Goal: Task Accomplishment & Management: Use online tool/utility

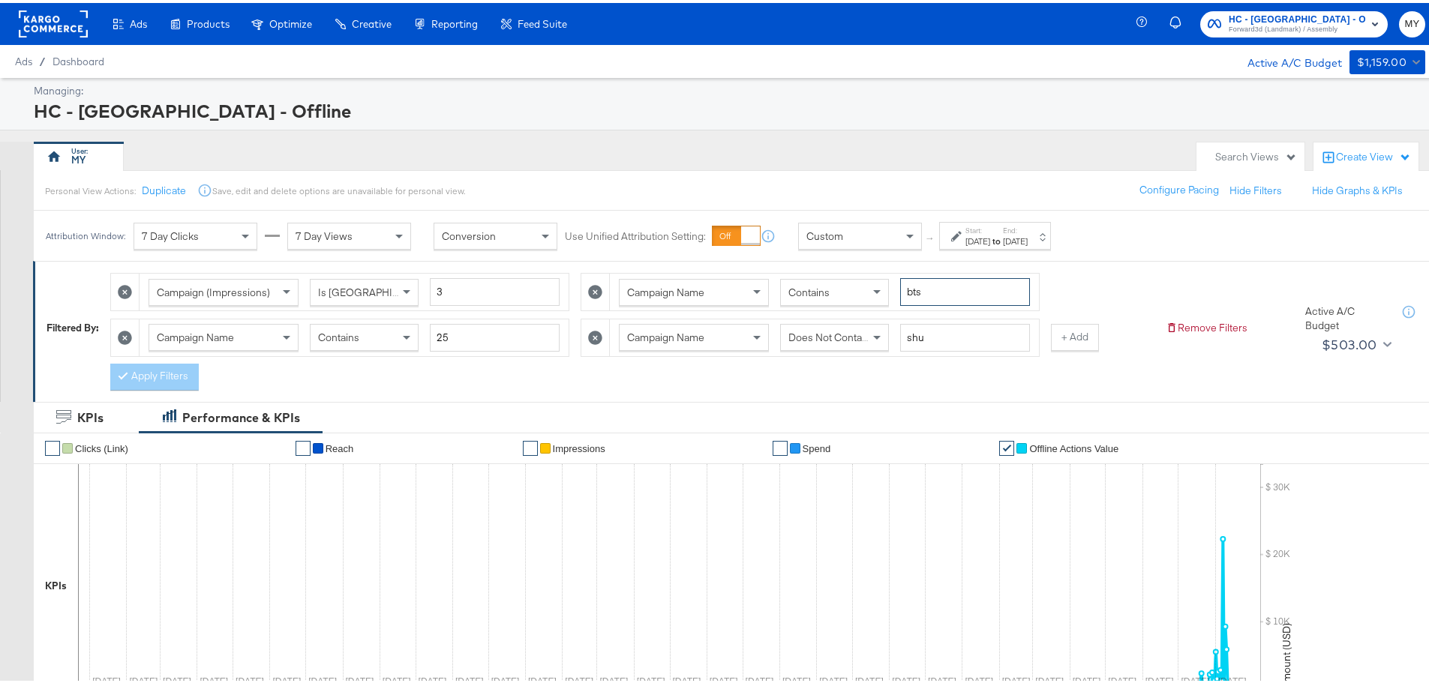
click at [938, 288] on input "bts" at bounding box center [965, 289] width 130 height 28
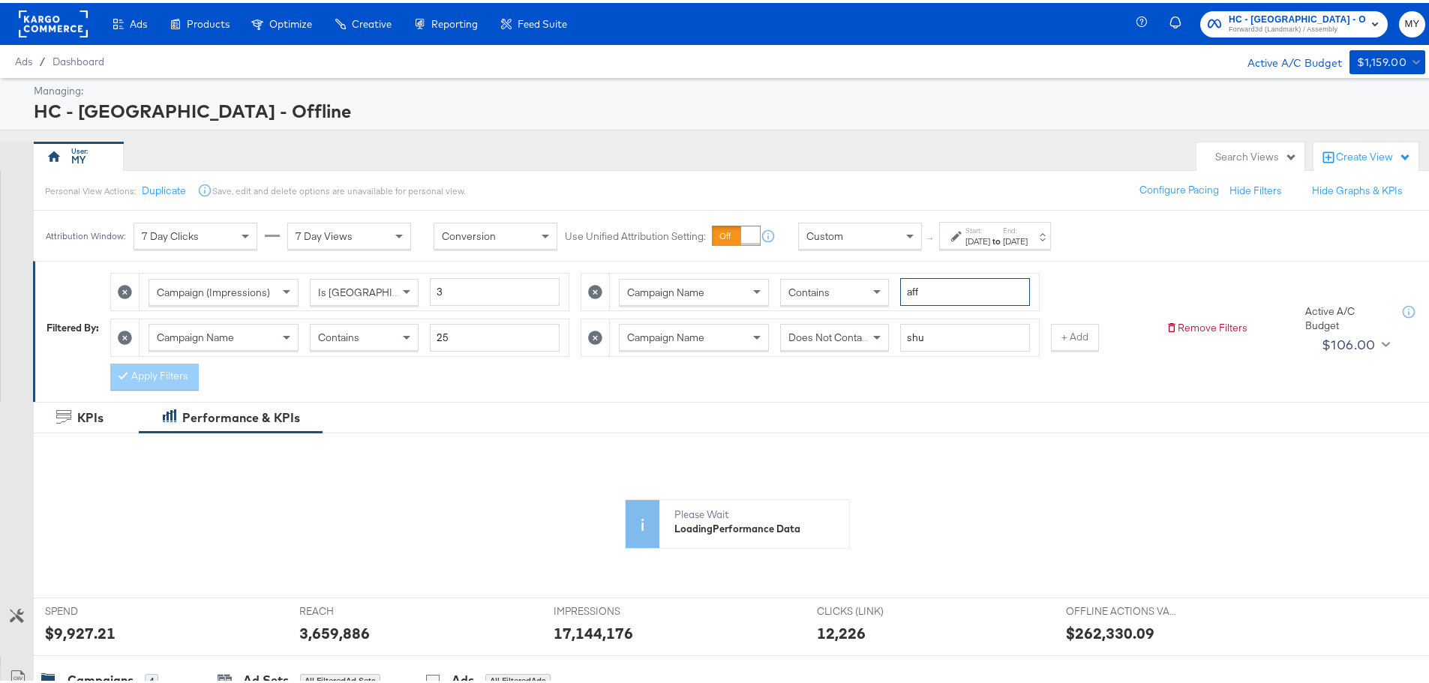
type input "affo"
click at [171, 374] on button "Apply Filters" at bounding box center [154, 374] width 88 height 27
click at [990, 242] on div "[DATE]" at bounding box center [977, 238] width 25 height 12
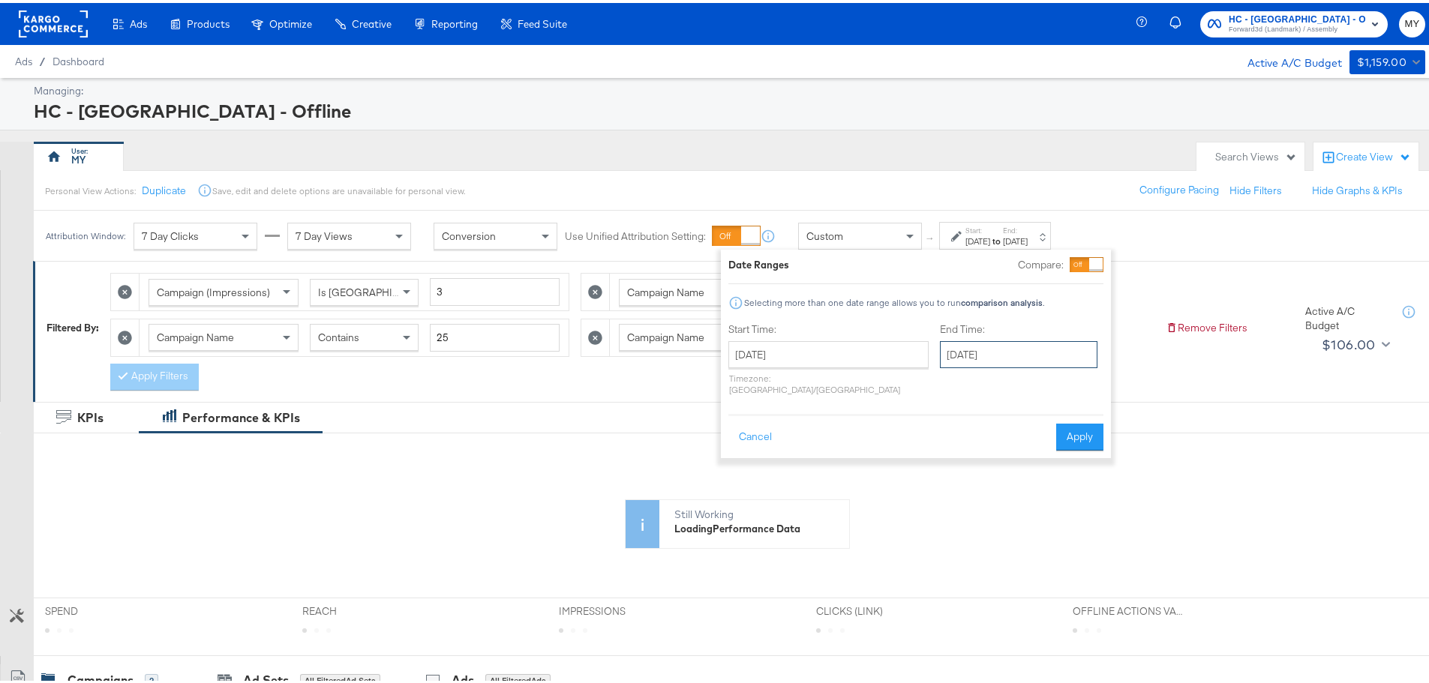
click at [971, 361] on input "[DATE]" at bounding box center [1018, 351] width 157 height 27
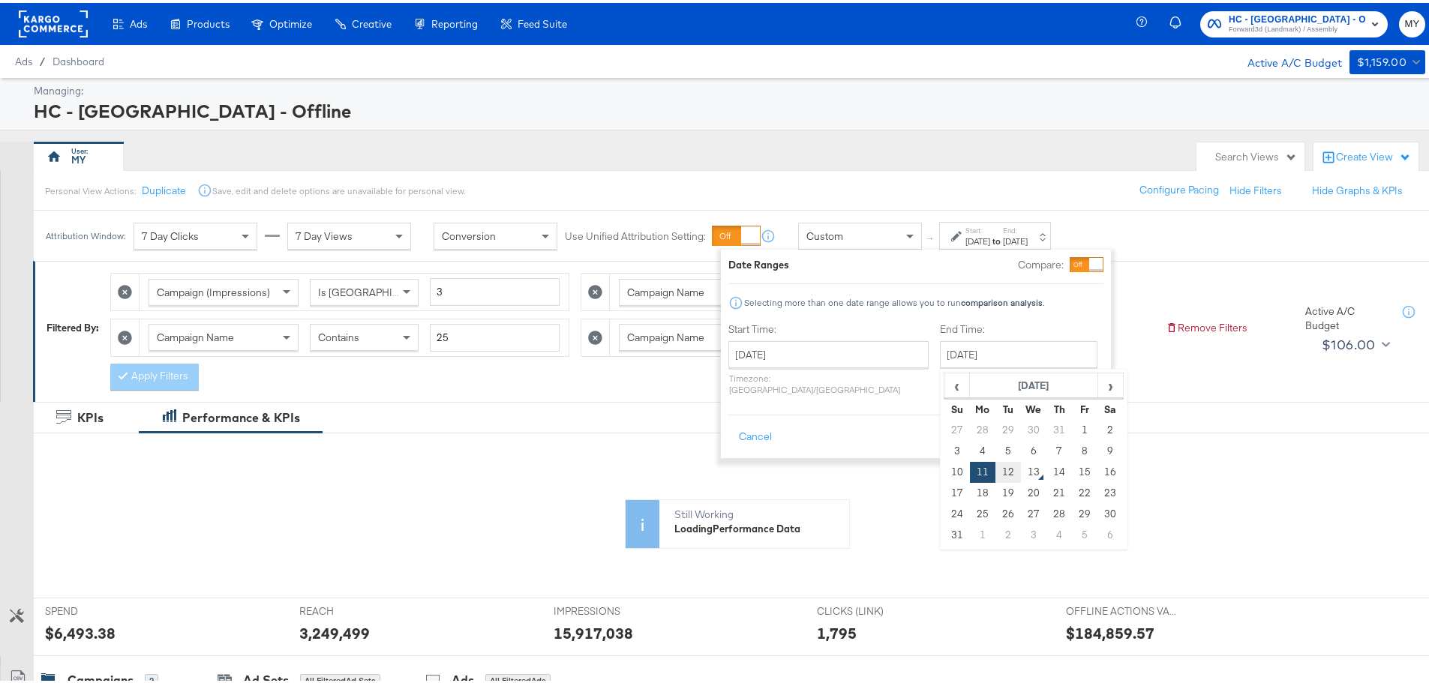
click at [995, 466] on td "12" at bounding box center [1007, 469] width 25 height 21
type input "[DATE]"
click at [1089, 425] on button "Apply" at bounding box center [1079, 434] width 47 height 27
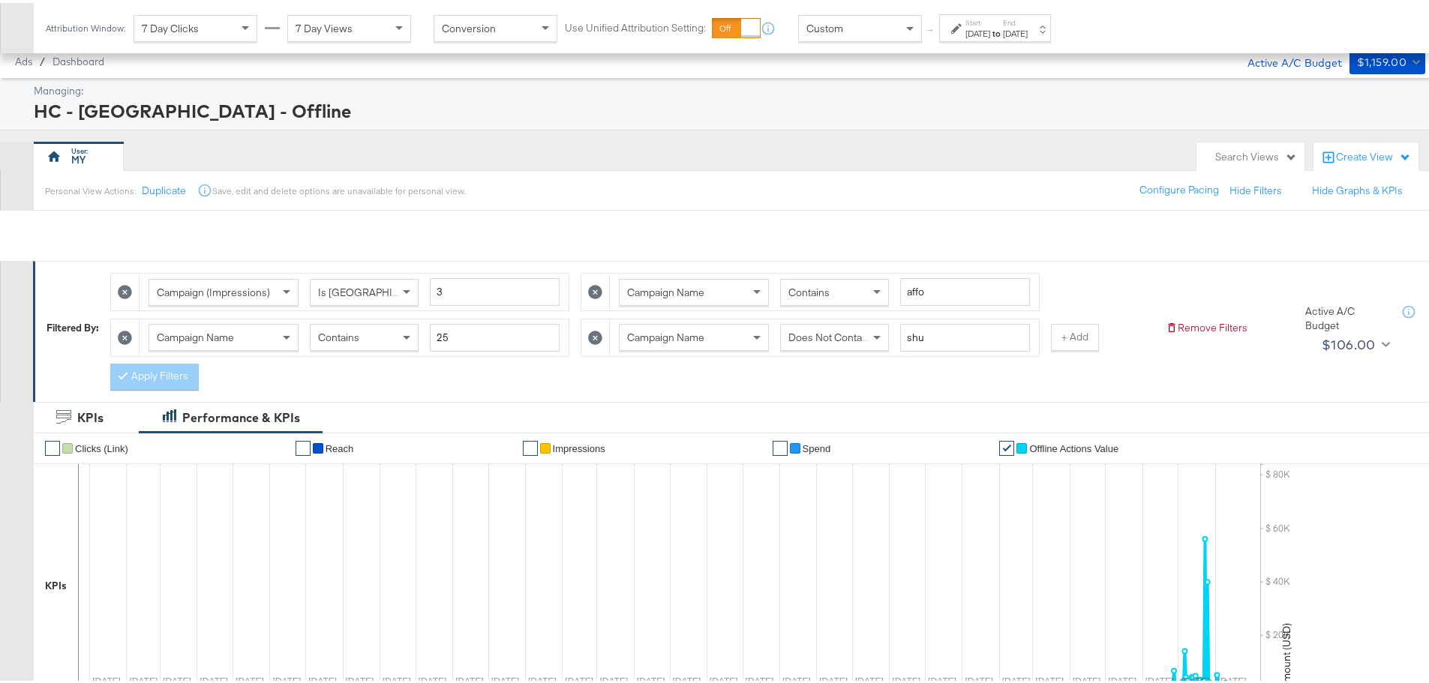
scroll to position [512, 0]
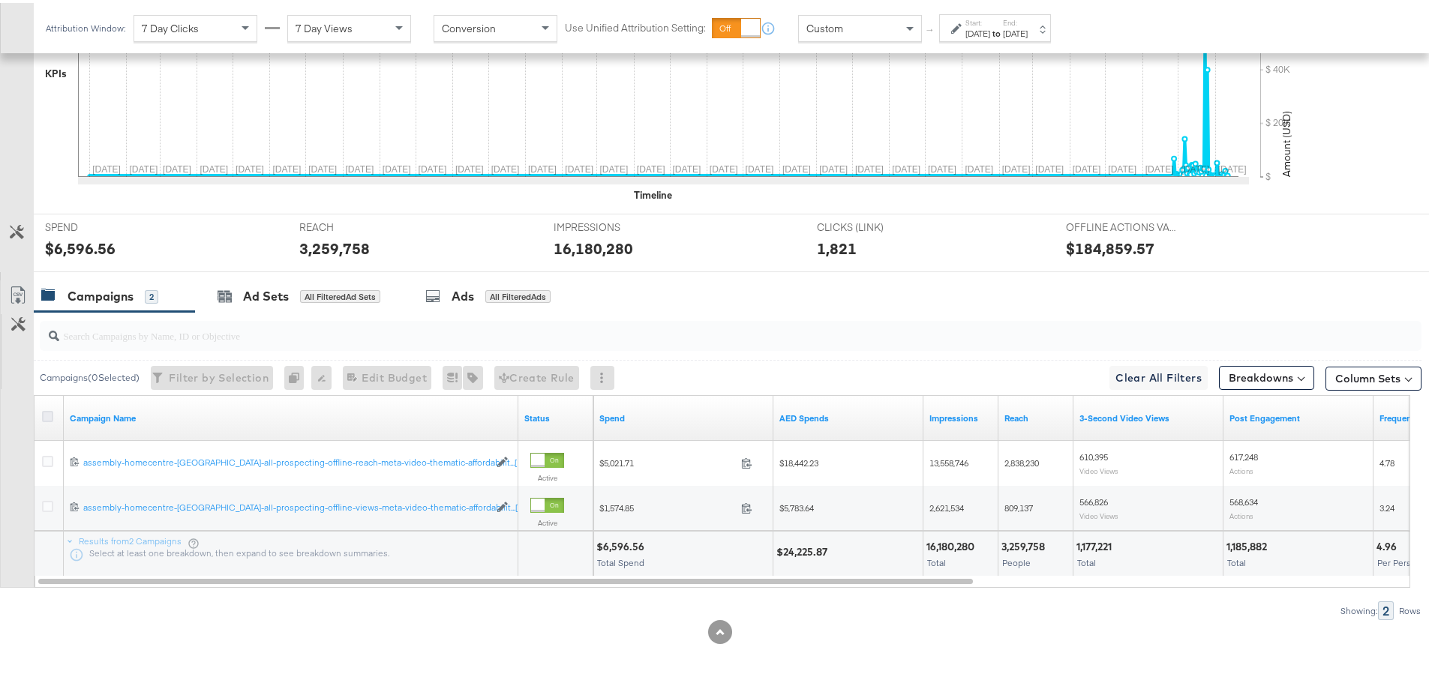
click at [46, 415] on icon at bounding box center [47, 413] width 11 height 11
click at [0, 0] on input "checkbox" at bounding box center [0, 0] width 0 height 0
click at [20, 290] on icon at bounding box center [18, 292] width 18 height 18
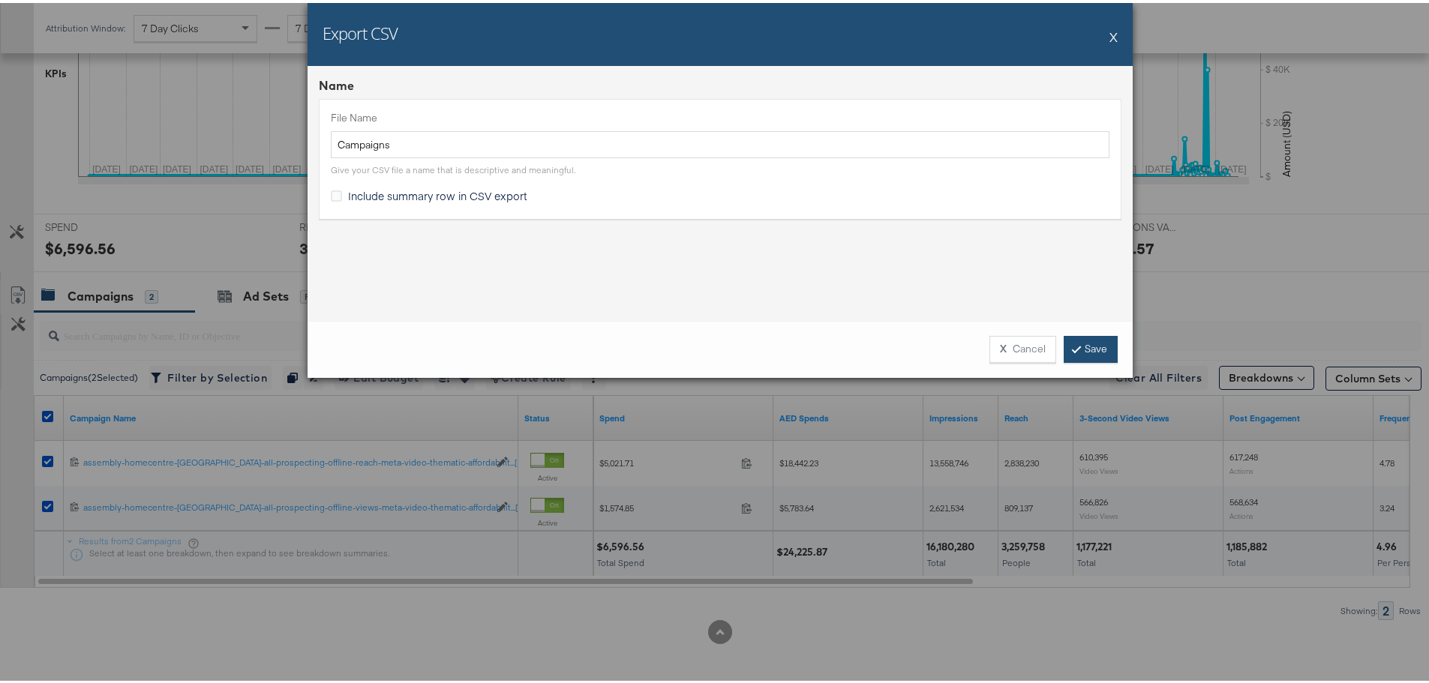
click at [1087, 347] on link "Save" at bounding box center [1090, 346] width 54 height 27
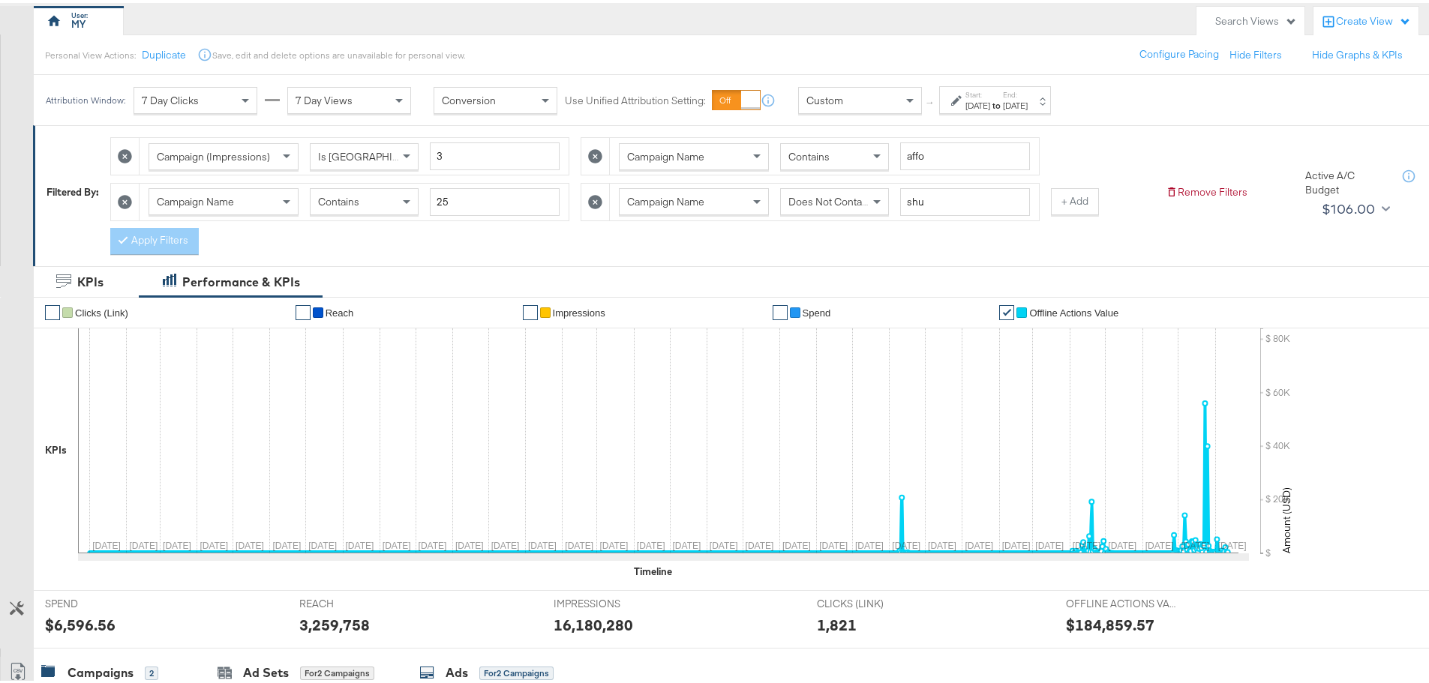
scroll to position [0, 0]
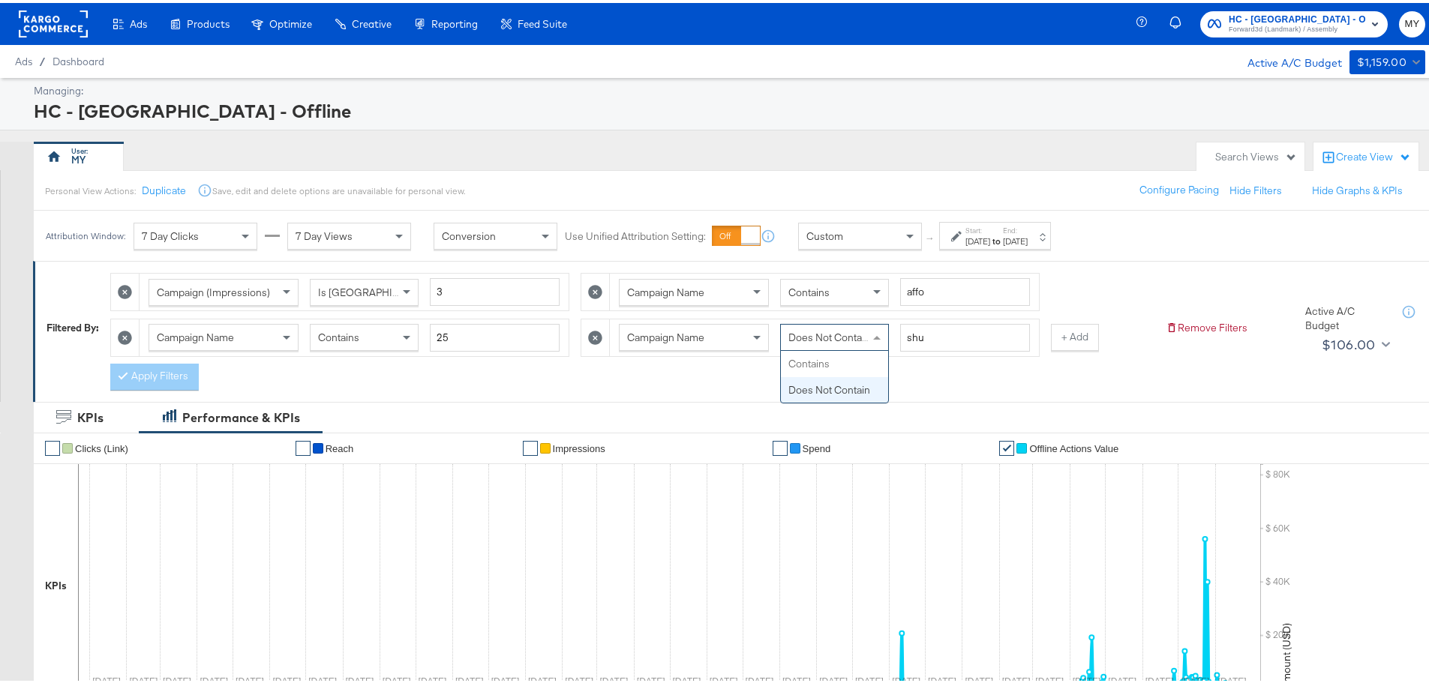
click at [816, 332] on span "Does Not Contain" at bounding box center [829, 334] width 82 height 13
click at [155, 373] on button "Apply Filters" at bounding box center [154, 374] width 88 height 27
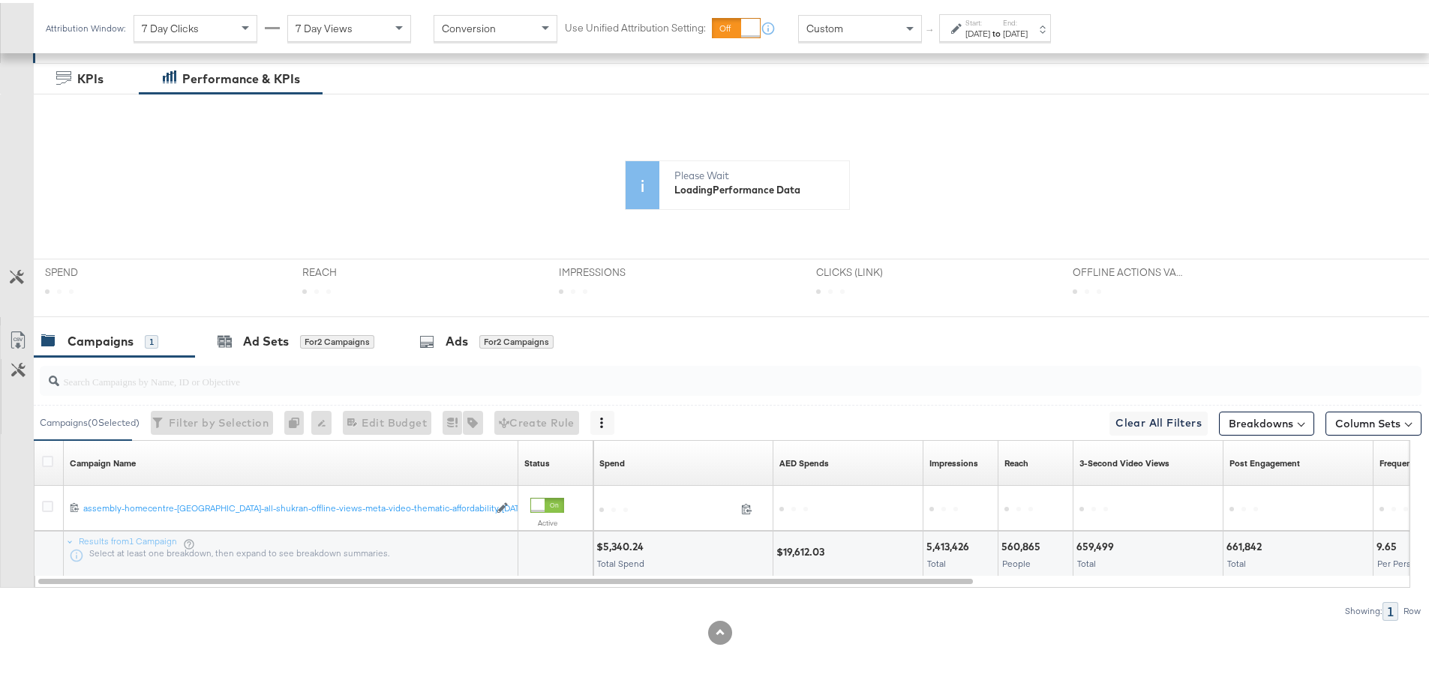
scroll to position [339, 0]
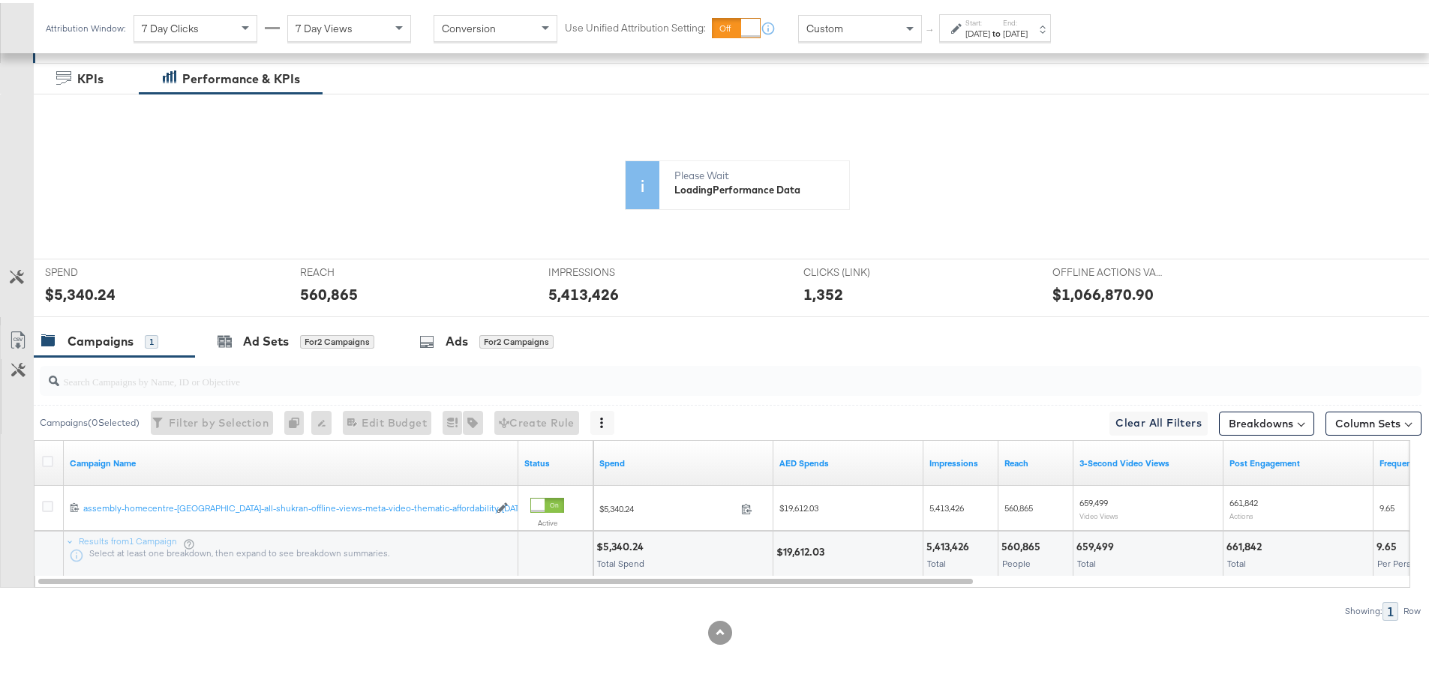
click at [814, 544] on div "$19,612.03" at bounding box center [802, 549] width 52 height 14
copy div "19,612.03"
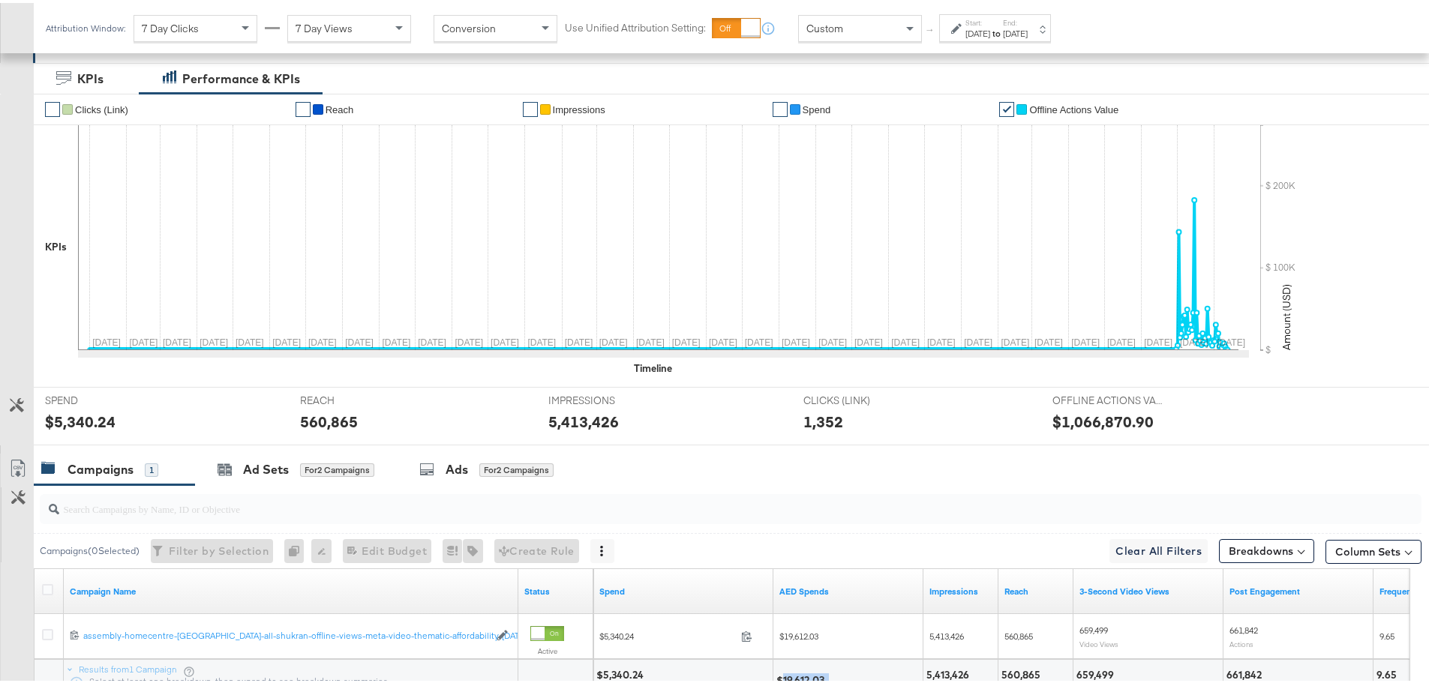
scroll to position [384, 0]
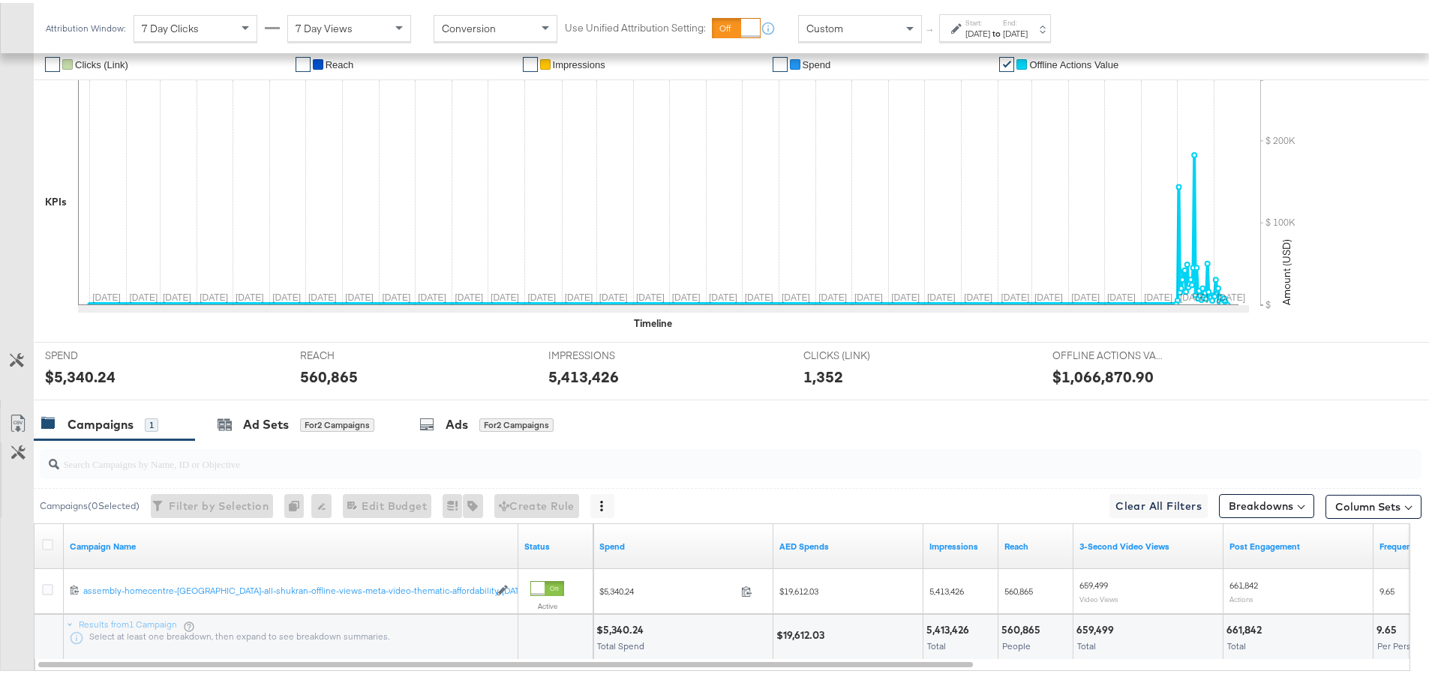
click at [947, 628] on div "5,413,426" at bounding box center [949, 627] width 47 height 14
copy div "5,413,426"
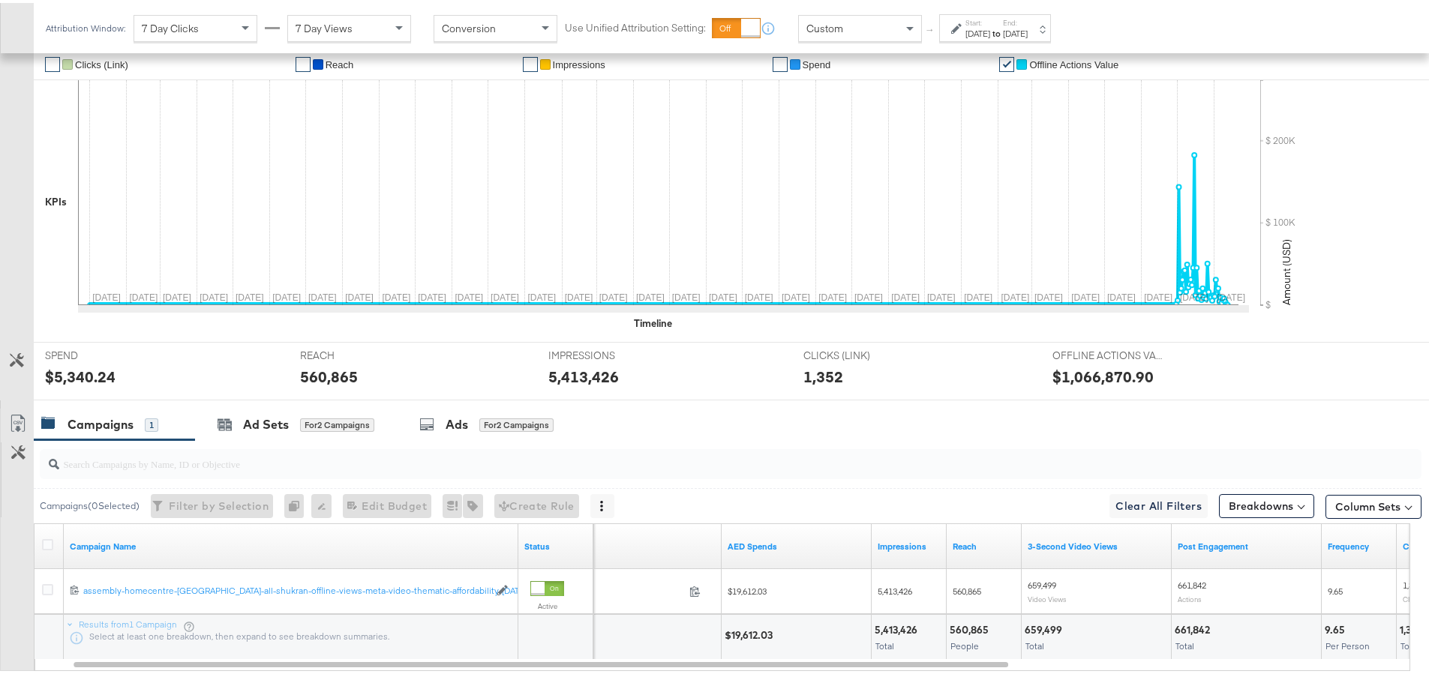
click at [947, 628] on div "560,865 People" at bounding box center [983, 634] width 74 height 45
copy div "560,865"
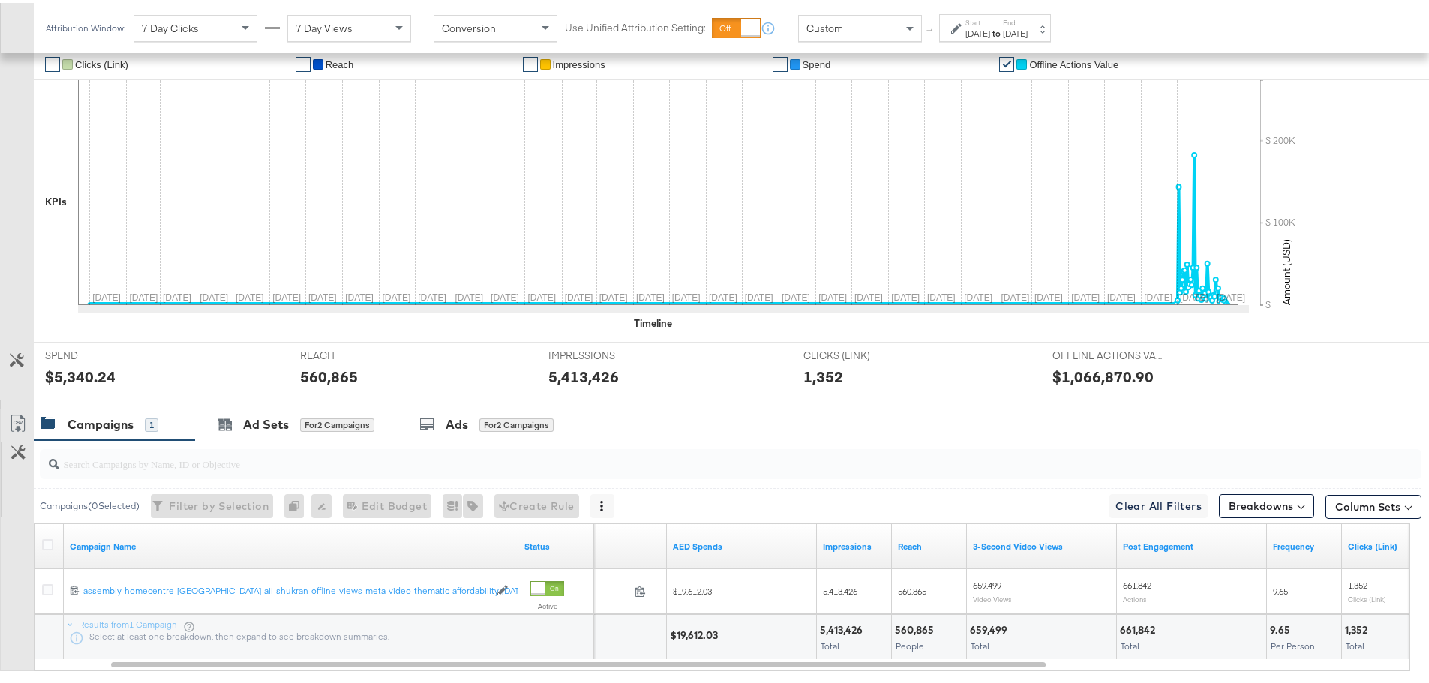
click at [985, 634] on div "659,499 Total" at bounding box center [1041, 634] width 149 height 45
copy div "659,499"
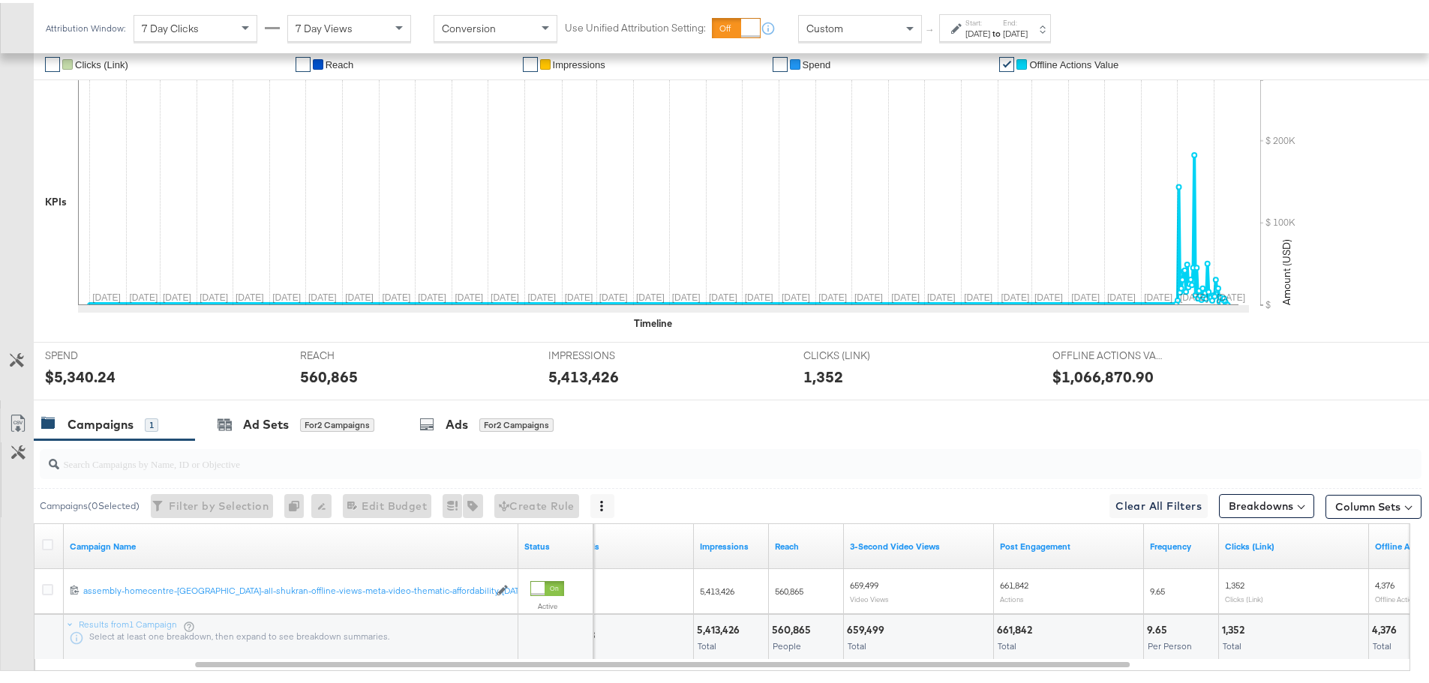
click at [1007, 628] on div "661,842" at bounding box center [1017, 627] width 40 height 14
copy div "661,842"
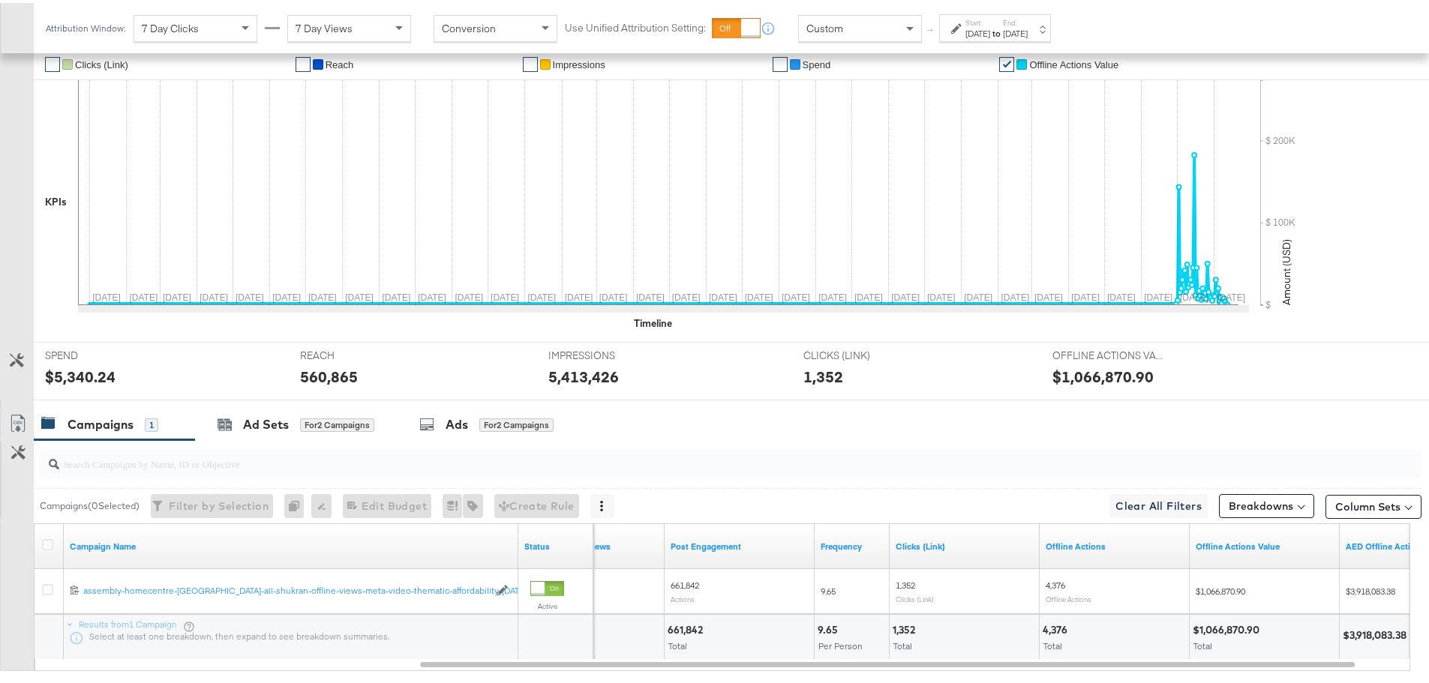
click at [1236, 627] on div "$1,066,870.90" at bounding box center [1227, 627] width 71 height 14
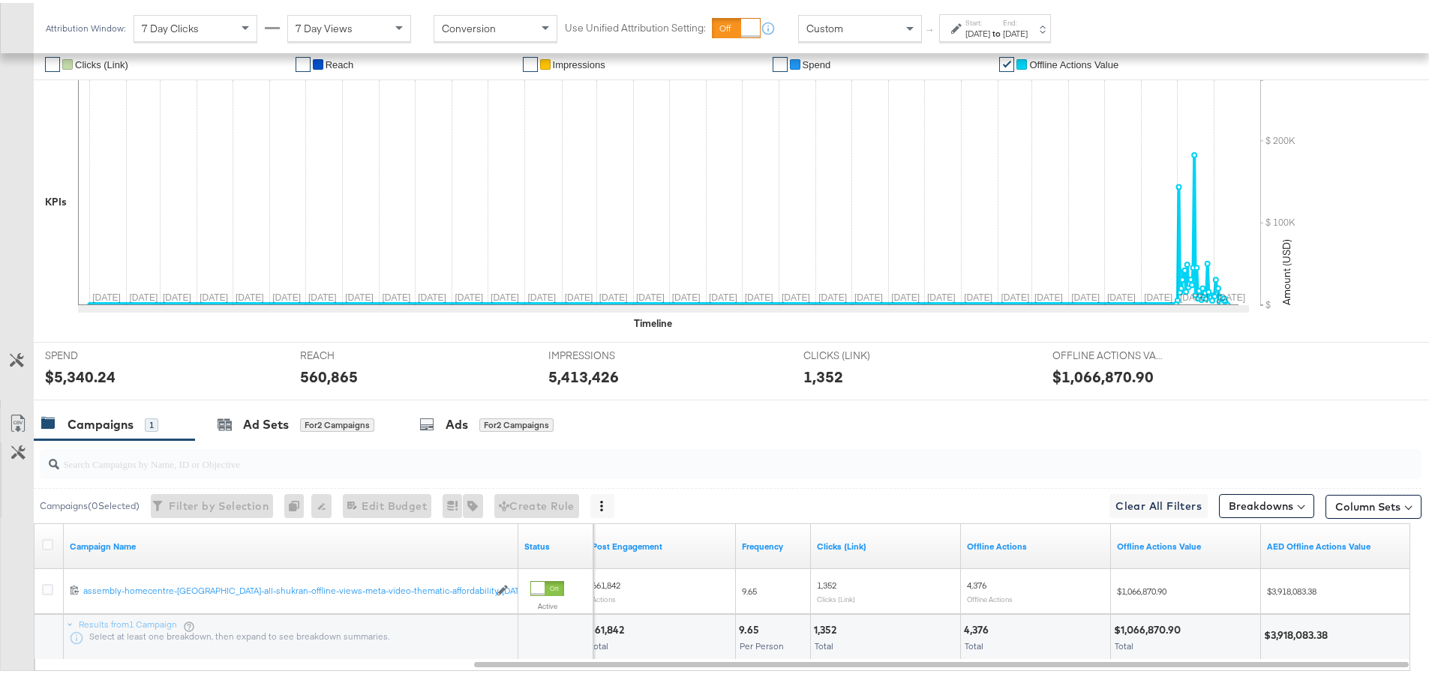
click at [1291, 632] on div "$3,918,083.38" at bounding box center [1298, 632] width 68 height 14
copy div "3,918,083.38"
